Goal: Contribute content: Add original content to the website for others to see

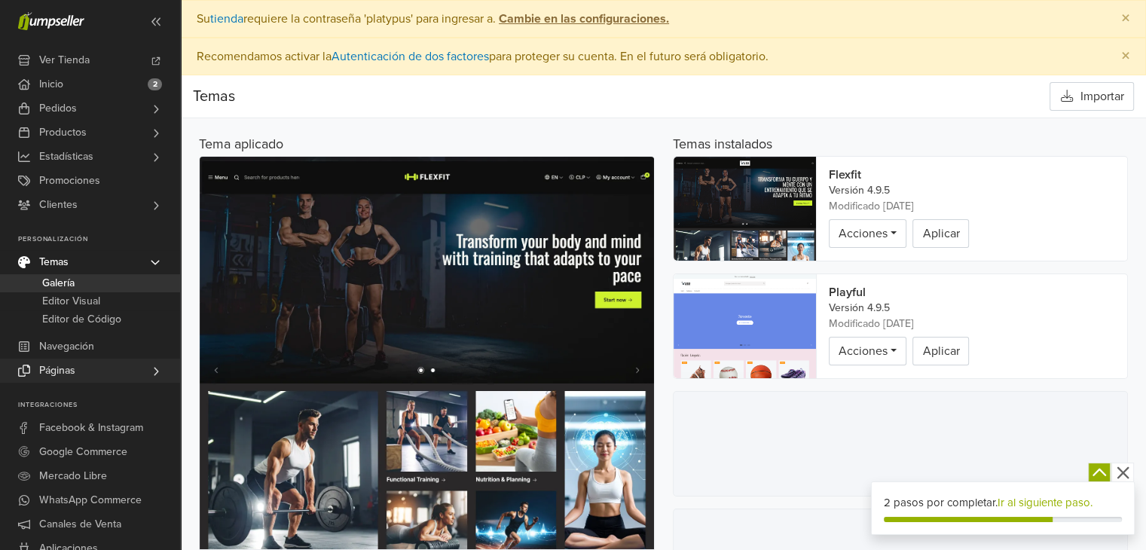
click at [65, 373] on span "Páginas" at bounding box center [57, 370] width 36 height 24
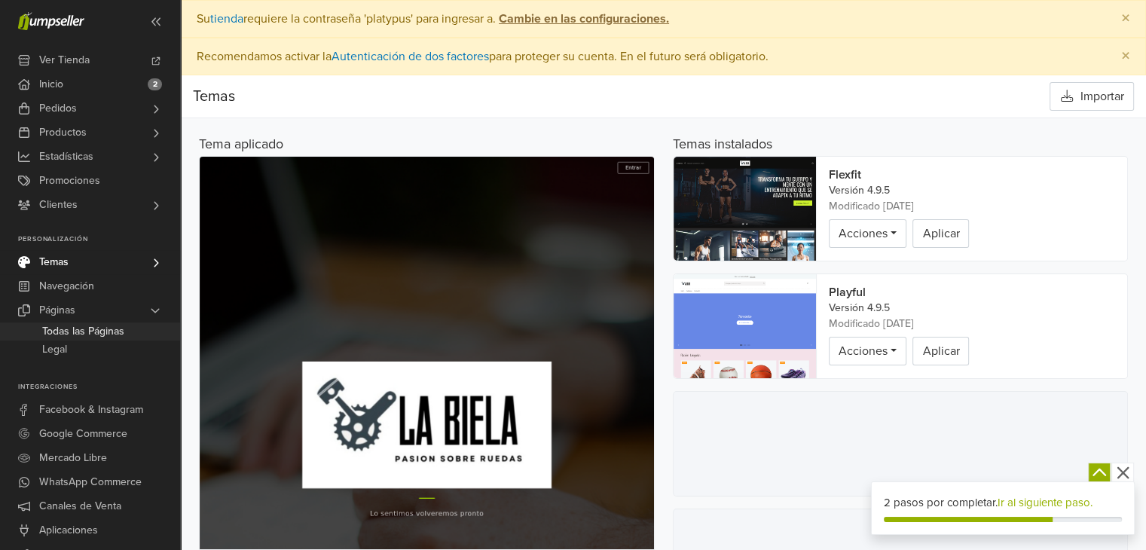
click at [80, 332] on span "Todas las Páginas" at bounding box center [83, 331] width 82 height 18
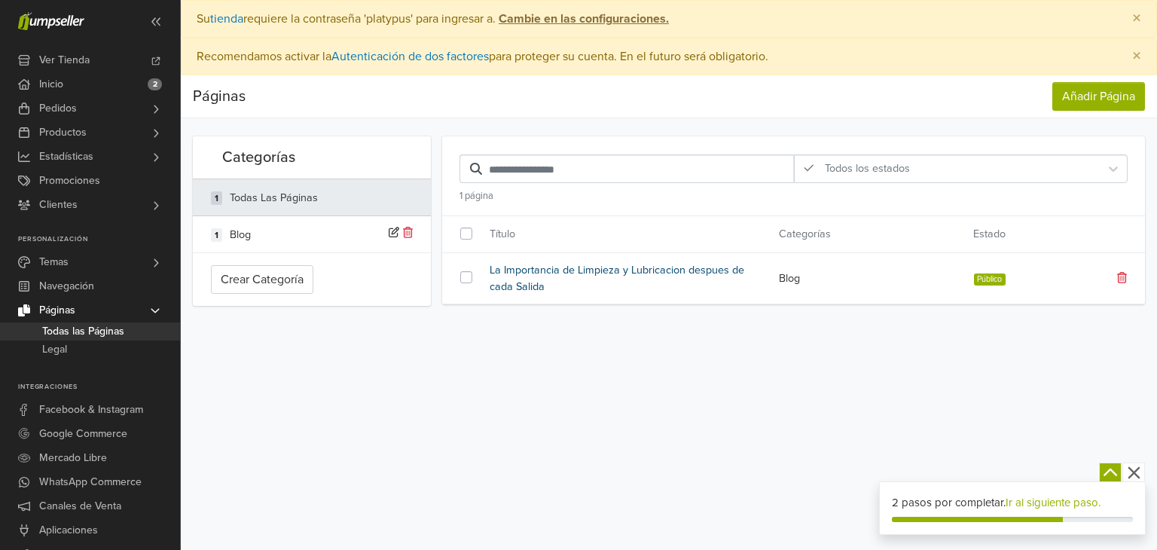
click at [511, 273] on link "La Importancia de Limpieza y Lubricacion despues de cada Salida" at bounding box center [623, 278] width 267 height 32
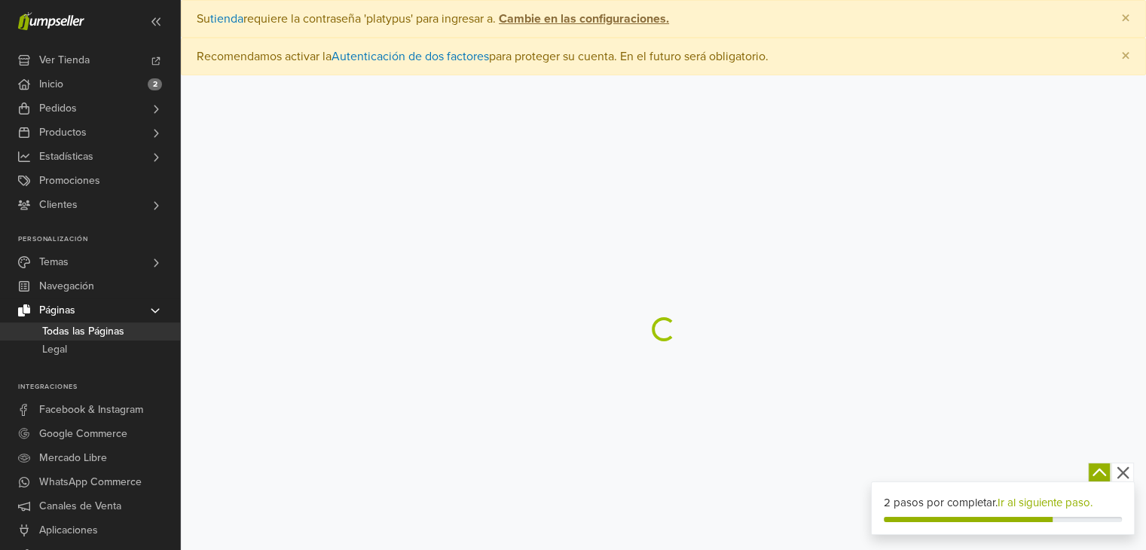
select select "****"
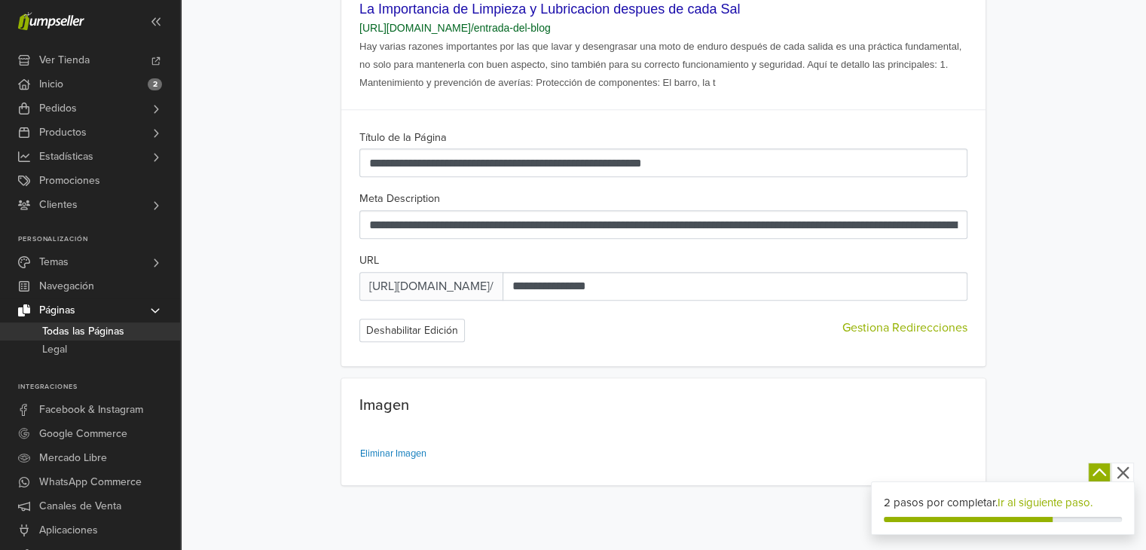
scroll to position [2158, 0]
click at [371, 424] on img at bounding box center [365, 430] width 12 height 12
click at [404, 459] on small "Eliminar Imagen" at bounding box center [393, 453] width 66 height 12
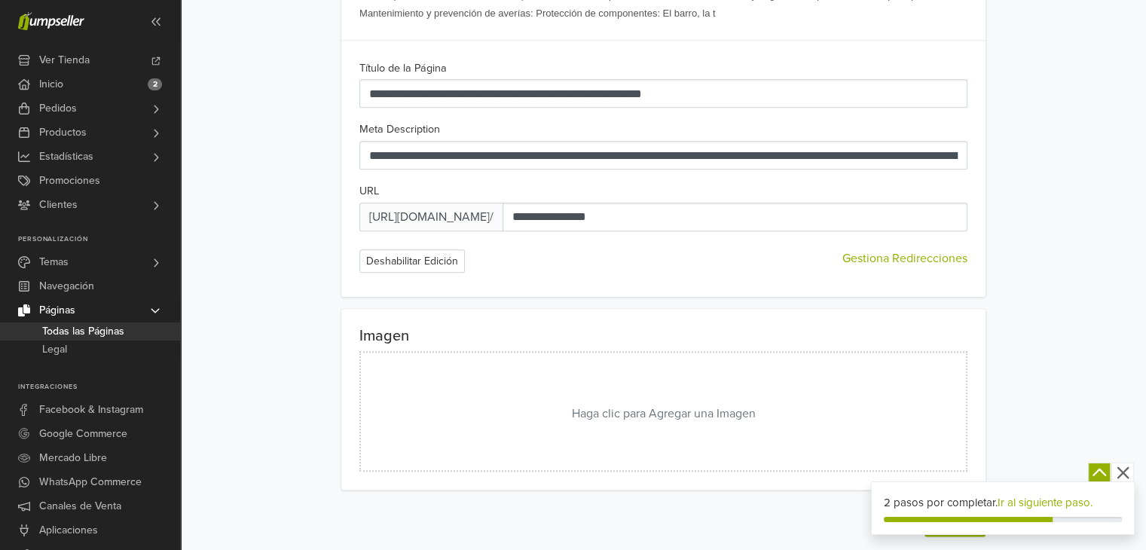
click at [621, 420] on button "Haga clic para Agregar una Imagen" at bounding box center [663, 411] width 608 height 120
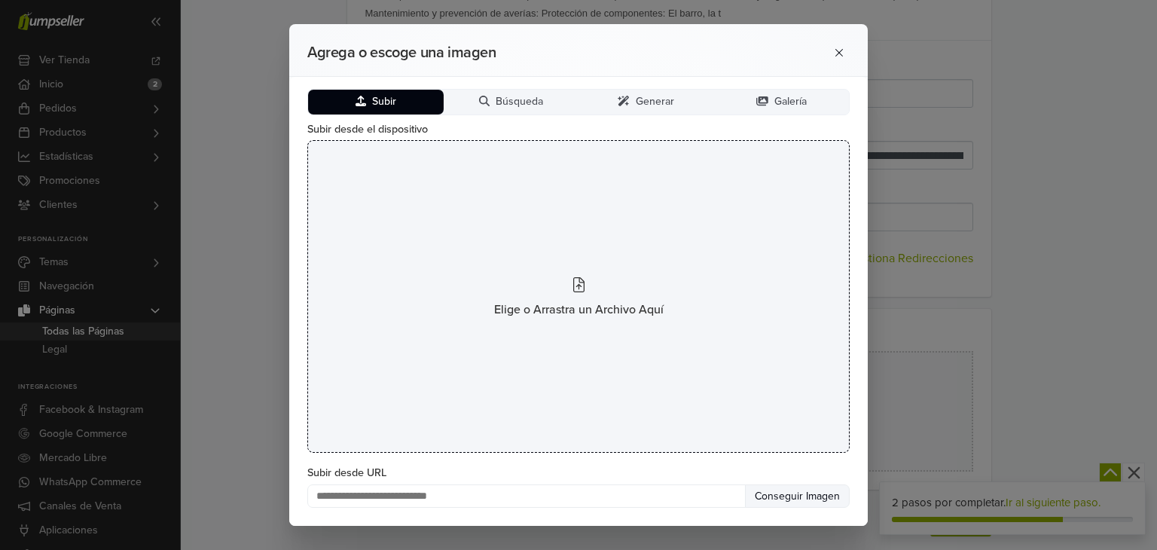
click at [576, 291] on span at bounding box center [578, 286] width 11 height 23
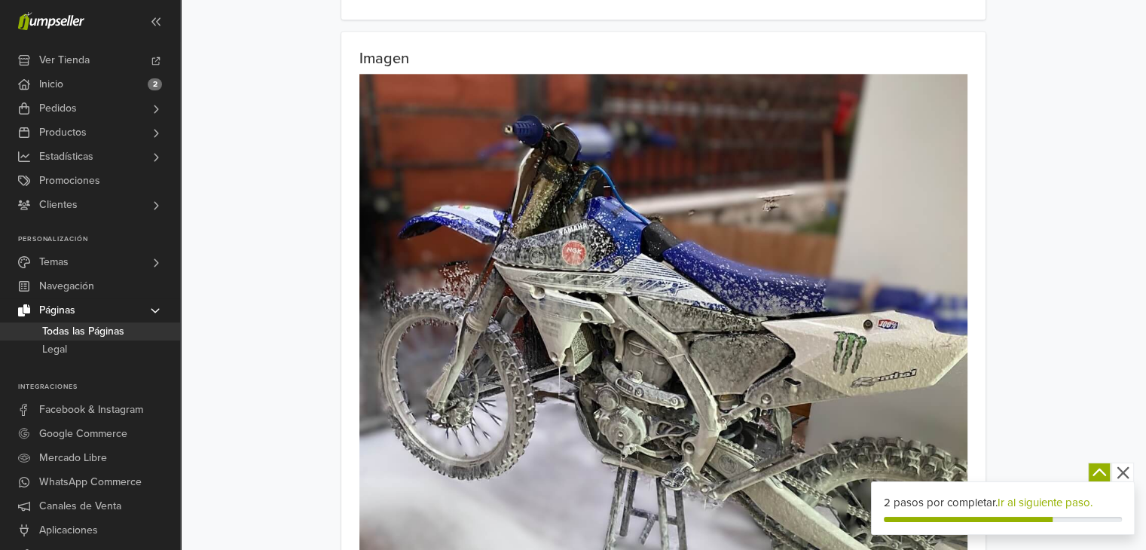
scroll to position [2158, 0]
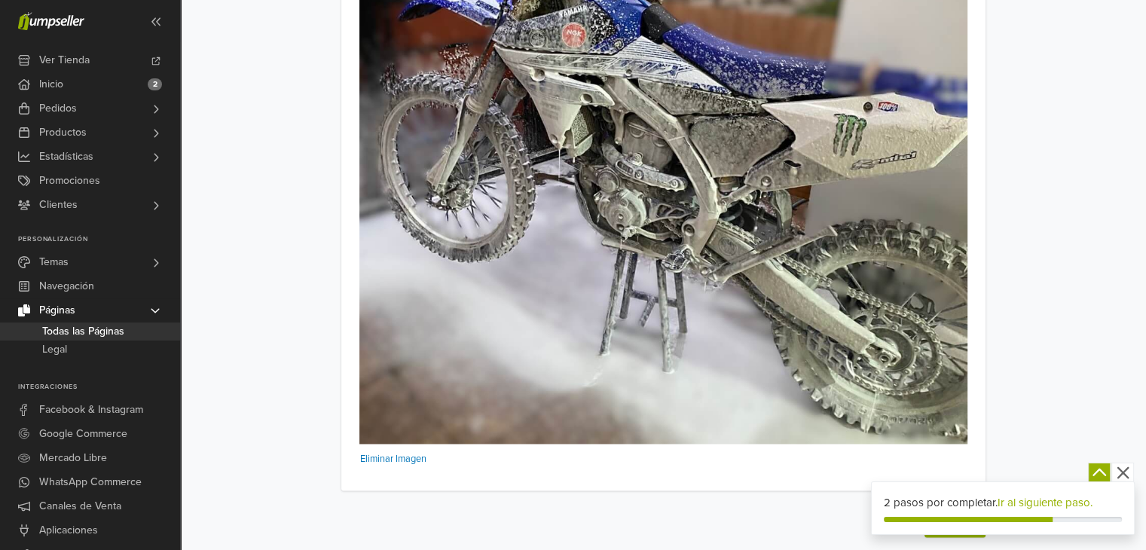
drag, startPoint x: 533, startPoint y: 319, endPoint x: 462, endPoint y: 294, distance: 75.0
click at [462, 294] on img at bounding box center [663, 150] width 608 height 588
click at [395, 453] on small "Eliminar Imagen" at bounding box center [393, 459] width 66 height 12
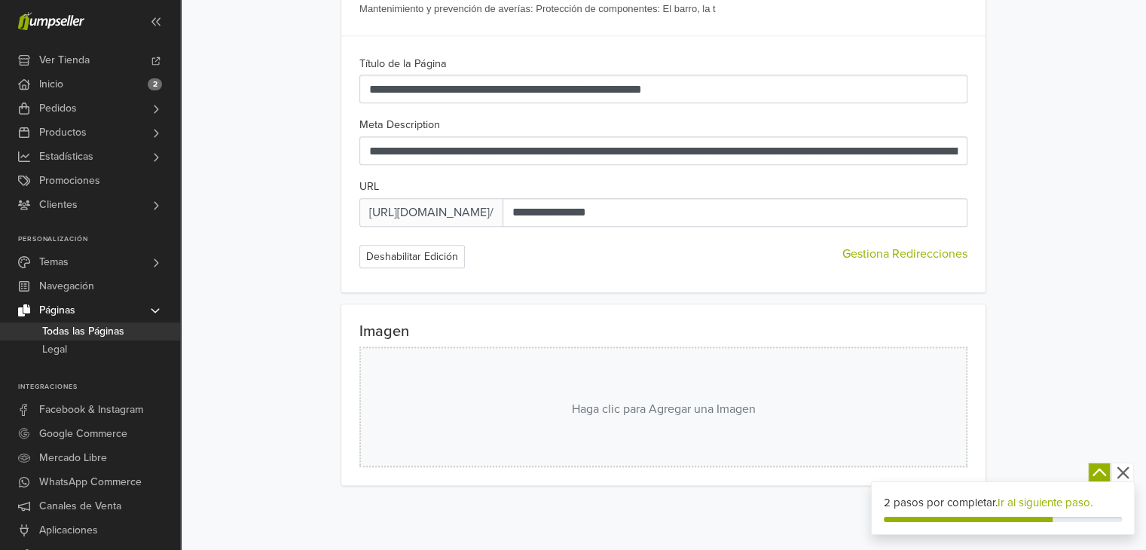
scroll to position [1663, 0]
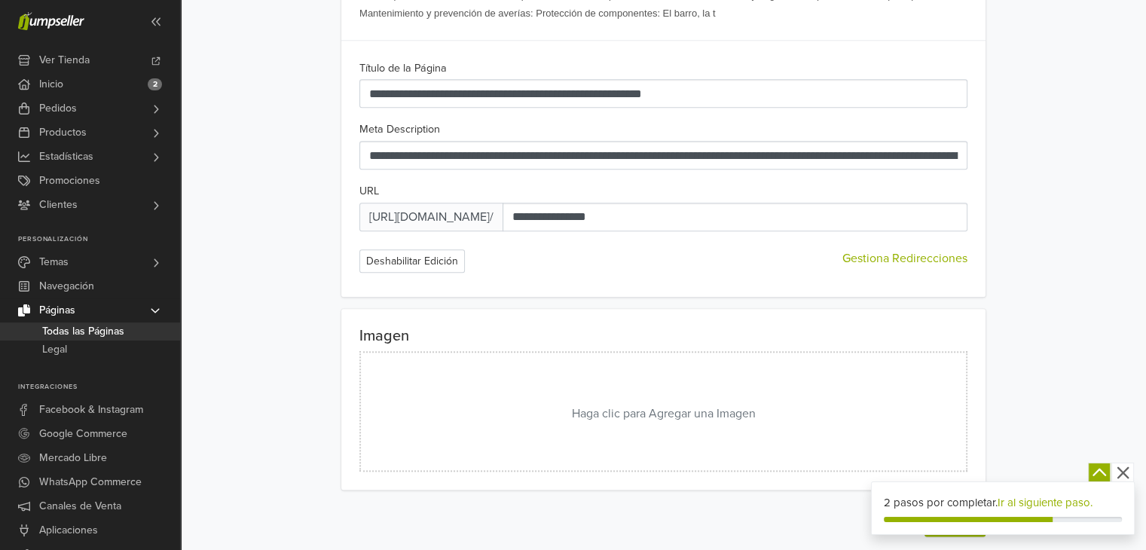
click at [563, 409] on button "Haga clic para Agregar una Imagen" at bounding box center [663, 411] width 608 height 120
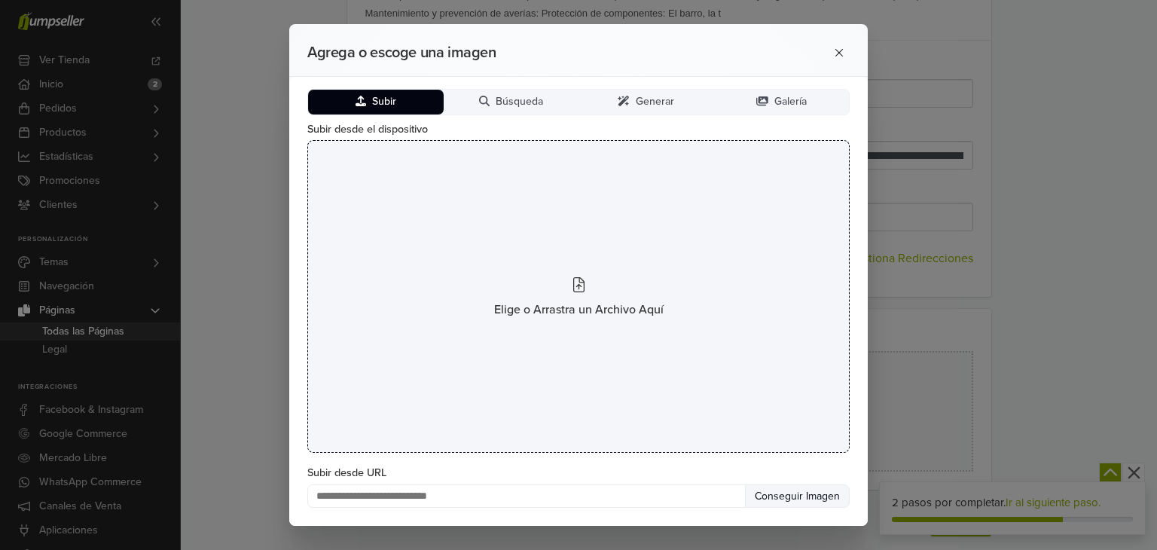
click at [573, 295] on span at bounding box center [578, 286] width 11 height 23
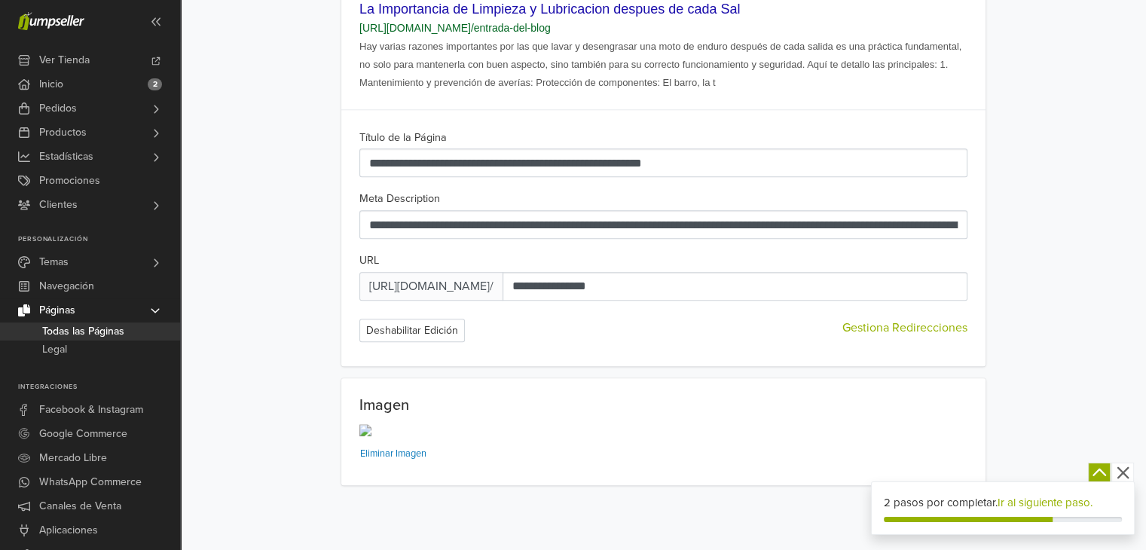
click at [1121, 474] on icon "button" at bounding box center [1122, 473] width 12 height 12
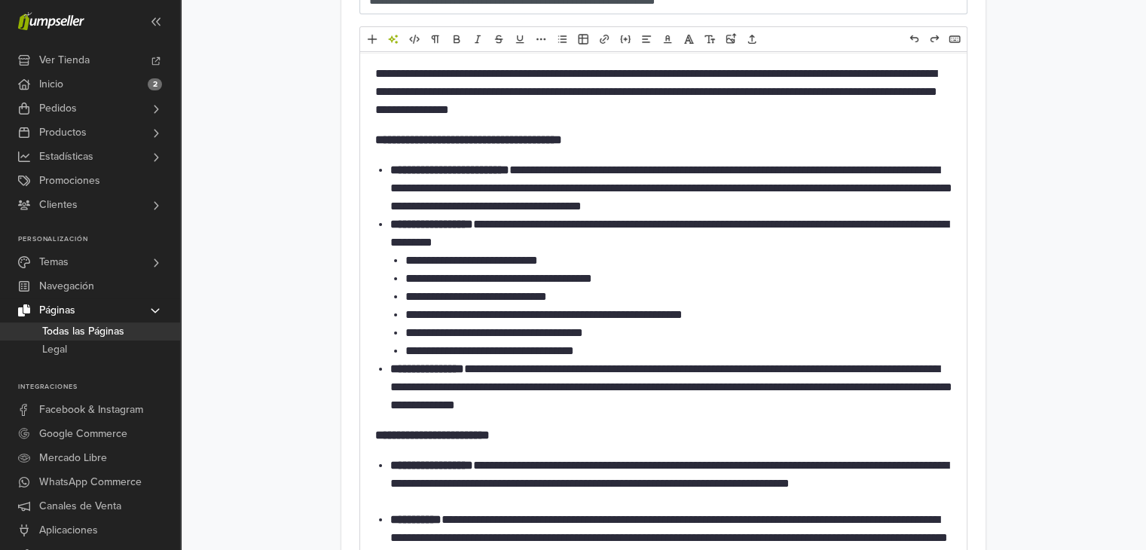
scroll to position [0, 0]
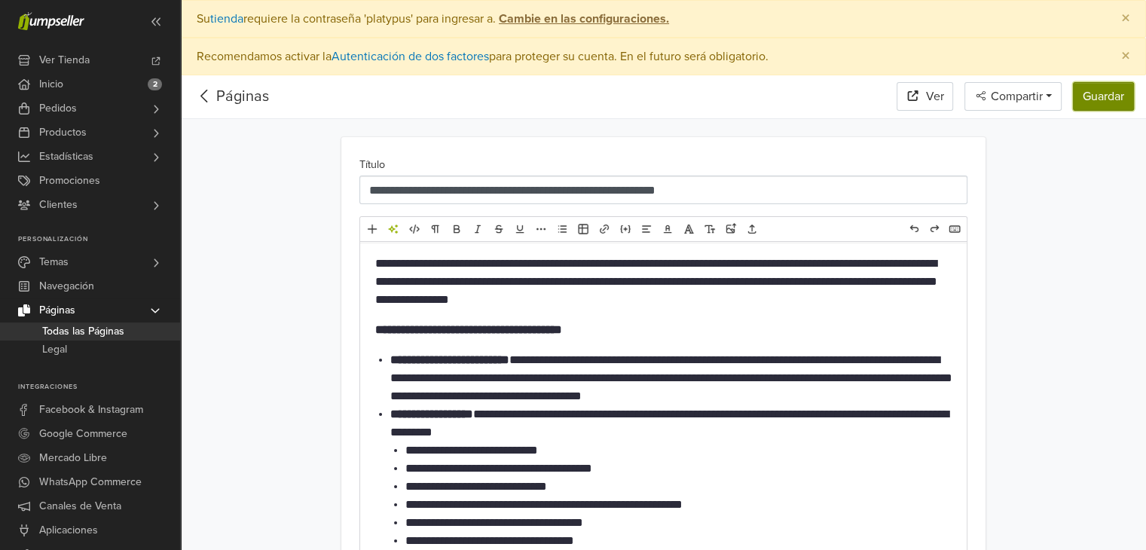
click at [1109, 104] on button "Guardar" at bounding box center [1102, 96] width 61 height 29
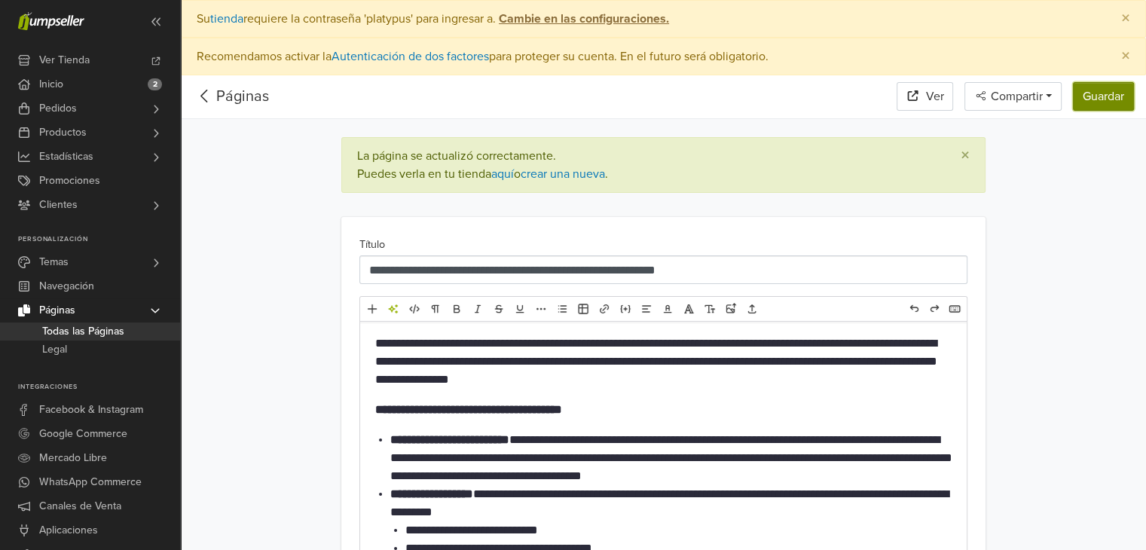
click at [1103, 107] on button "Guardar" at bounding box center [1102, 96] width 61 height 29
click at [1097, 98] on button "Guardar" at bounding box center [1102, 96] width 61 height 29
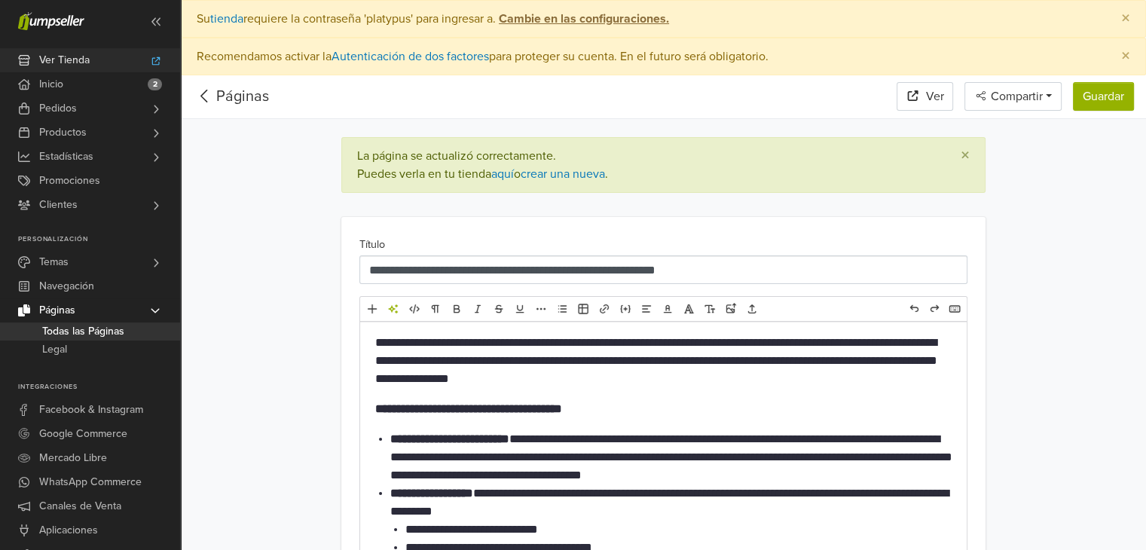
click at [63, 67] on span "Ver Tienda" at bounding box center [64, 60] width 50 height 24
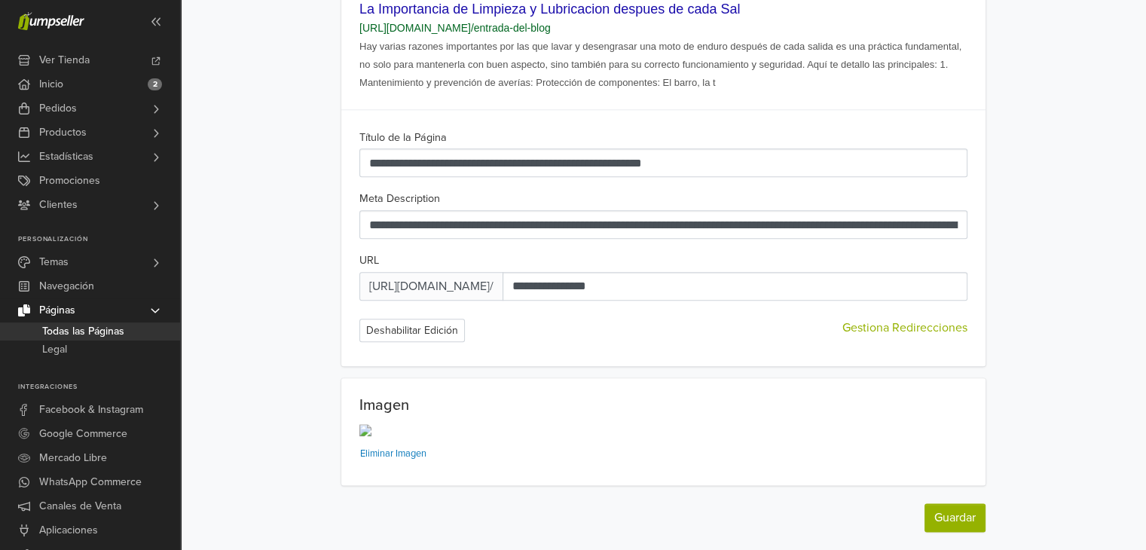
scroll to position [2238, 0]
